Goal: Transaction & Acquisition: Purchase product/service

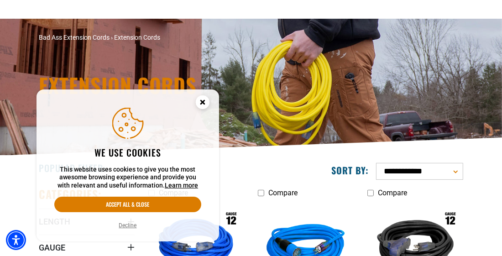
scroll to position [127, 0]
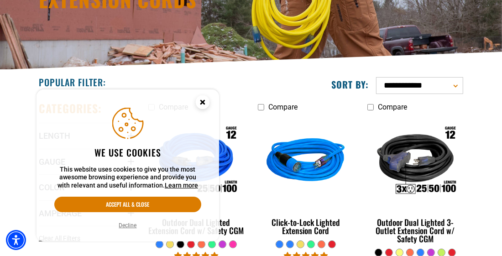
click at [202, 101] on icon "Close this option" at bounding box center [202, 101] width 3 height 3
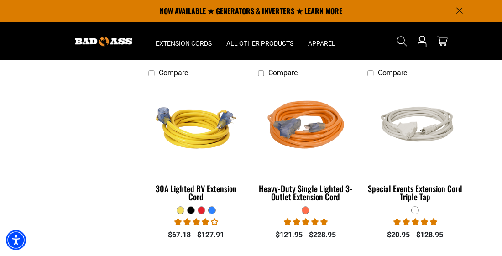
scroll to position [1841, 0]
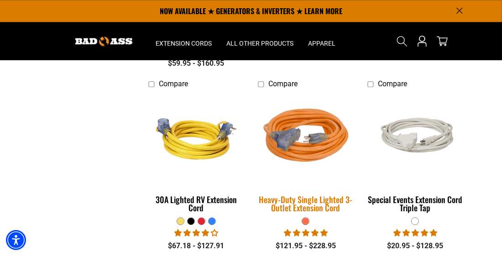
click at [303, 146] on img at bounding box center [305, 138] width 109 height 98
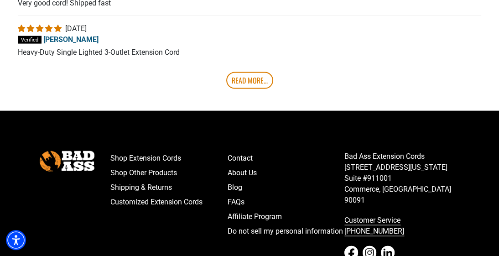
scroll to position [1725, 0]
